Goal: Find specific page/section: Find specific page/section

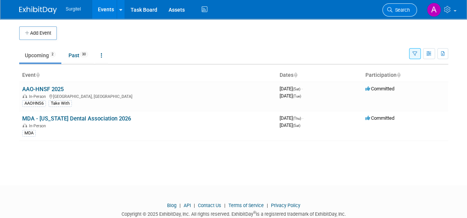
click at [407, 7] on span "Search" at bounding box center [400, 10] width 17 height 6
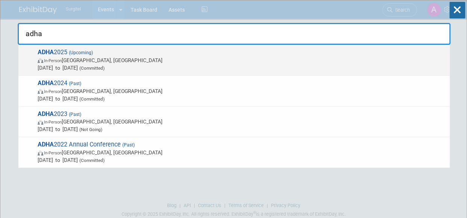
type input "adha"
click at [178, 64] on span "[DATE] to [DATE] (Committed)" at bounding box center [242, 68] width 408 height 8
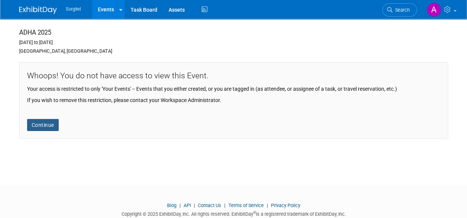
click at [50, 123] on link "Continue" at bounding box center [43, 125] width 32 height 12
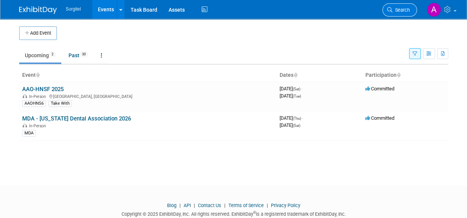
click at [398, 12] on span "Search" at bounding box center [400, 10] width 17 height 6
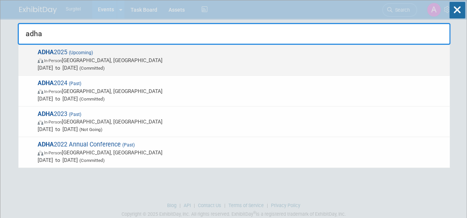
type input "adha"
drag, startPoint x: 157, startPoint y: 70, endPoint x: 65, endPoint y: 61, distance: 92.3
click at [65, 61] on span "In-Person Long Beach, CA" at bounding box center [242, 60] width 408 height 8
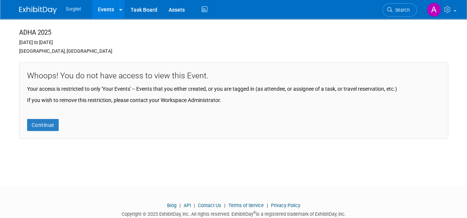
drag, startPoint x: 187, startPoint y: 105, endPoint x: 239, endPoint y: -31, distance: 145.2
click at [239, 0] on html "Surgitel Events Add Event Bulk Upload Events Recently Viewed Events: AAO-HNSF 2…" at bounding box center [233, 109] width 467 height 218
click at [230, 131] on div "Whoops! You do not have access to view this Event. Your access is restricted to…" at bounding box center [233, 100] width 429 height 77
